Goal: Task Accomplishment & Management: Complete application form

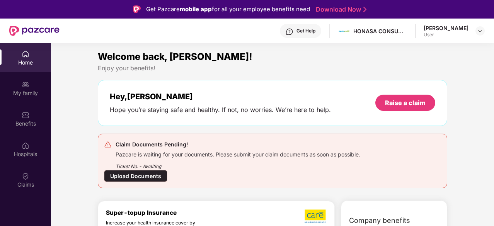
click at [137, 177] on div "Upload Documents" at bounding box center [135, 176] width 63 height 12
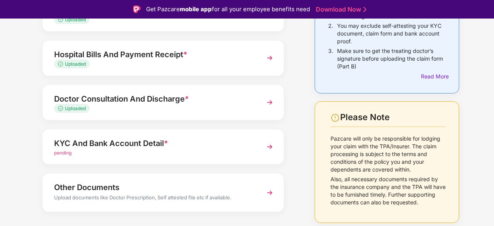
scroll to position [126, 0]
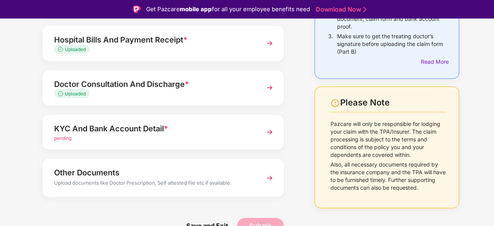
click at [266, 130] on img at bounding box center [270, 132] width 14 height 14
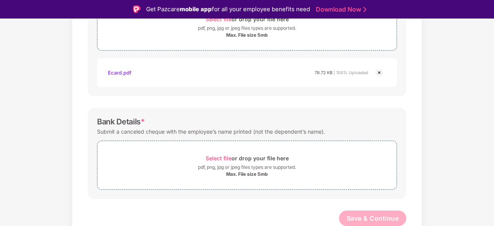
scroll to position [307, 0]
click at [244, 175] on div "Max. File size 5mb" at bounding box center [247, 175] width 42 height 6
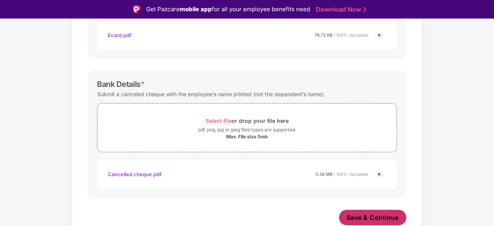
scroll to position [345, 0]
click at [380, 215] on span "Save & Continue" at bounding box center [373, 218] width 52 height 9
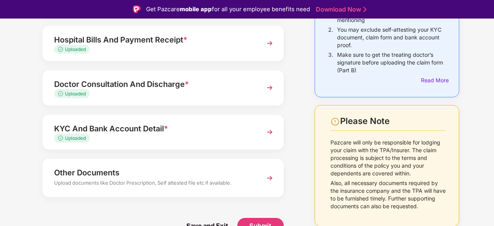
scroll to position [19, 0]
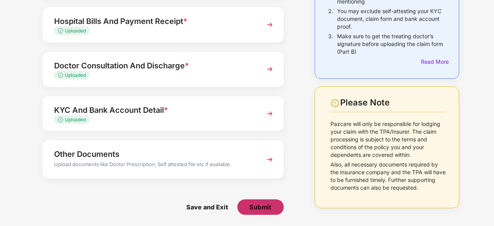
click at [272, 206] on button "Submit" at bounding box center [260, 207] width 46 height 15
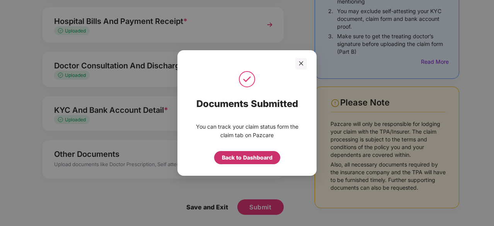
click at [248, 159] on div "Back to Dashboard" at bounding box center [247, 158] width 51 height 9
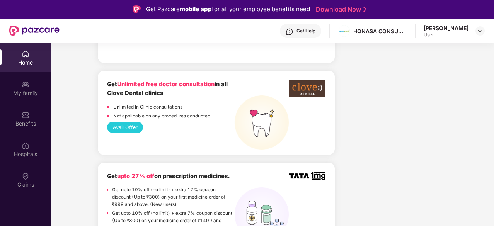
scroll to position [636, 0]
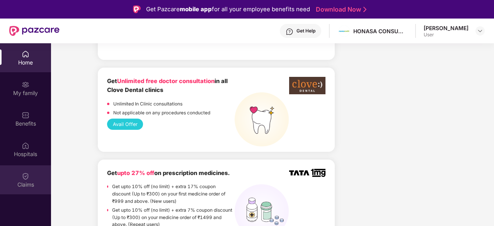
click at [32, 185] on div "Claims" at bounding box center [25, 185] width 51 height 8
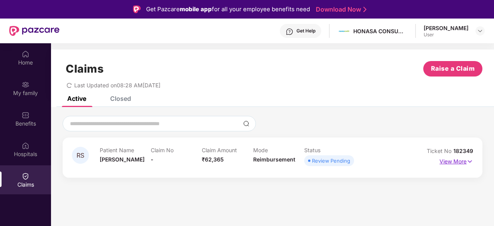
click at [464, 161] on p "View More" at bounding box center [457, 160] width 34 height 10
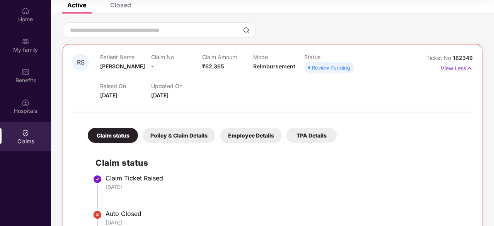
scroll to position [49, 0]
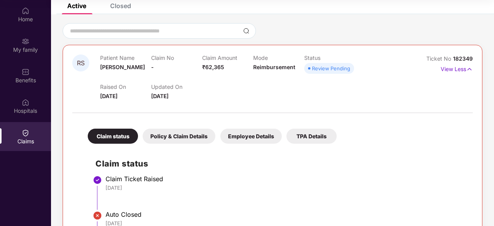
click at [179, 137] on div "Policy & Claim Details" at bounding box center [179, 136] width 73 height 15
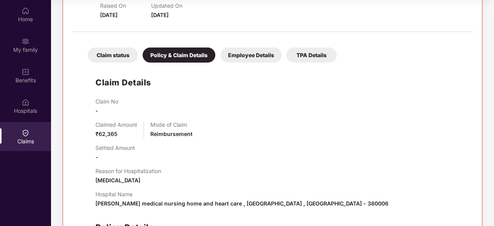
scroll to position [125, 0]
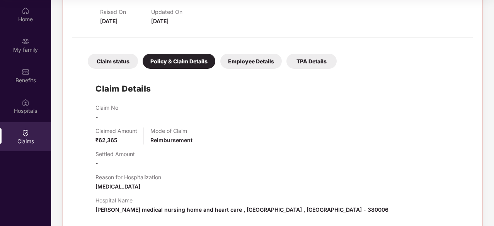
click at [248, 65] on div "Employee Details" at bounding box center [250, 61] width 61 height 15
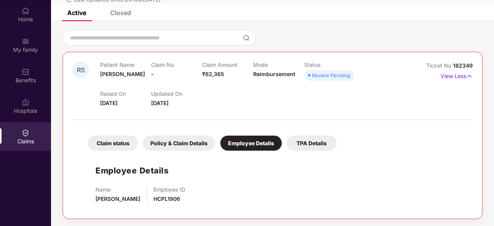
click at [305, 144] on div "TPA Details" at bounding box center [312, 143] width 50 height 15
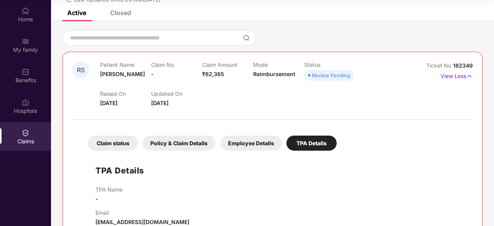
scroll to position [60, 0]
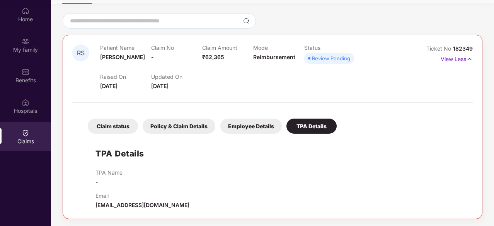
click at [111, 133] on div "Claim status" at bounding box center [113, 126] width 50 height 15
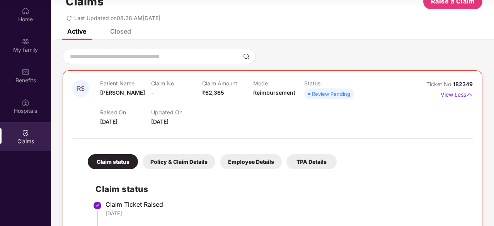
scroll to position [0, 0]
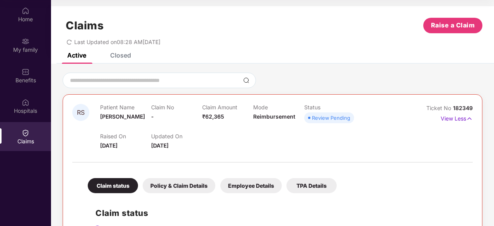
click at [121, 56] on div "Closed" at bounding box center [120, 55] width 21 height 8
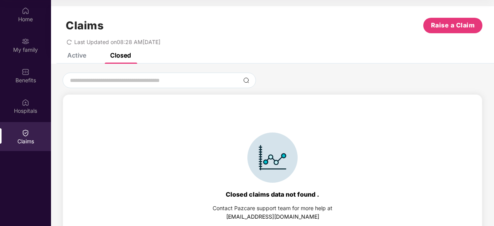
click at [82, 56] on div "Active" at bounding box center [76, 55] width 19 height 8
